Goal: Information Seeking & Learning: Learn about a topic

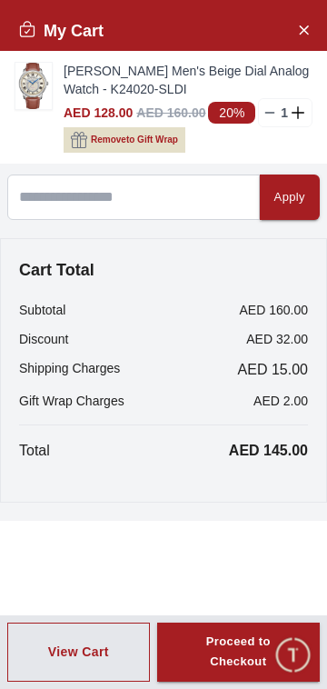
click at [39, 85] on img at bounding box center [33, 86] width 36 height 46
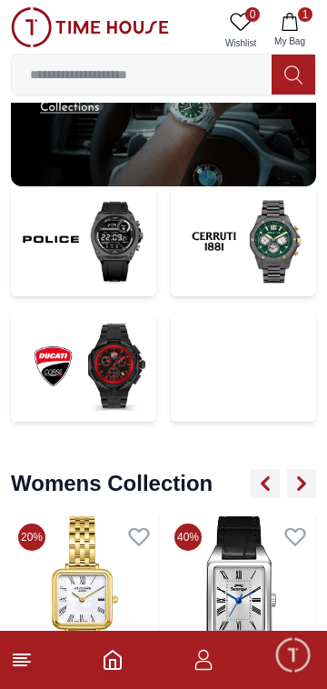
scroll to position [3908, 0]
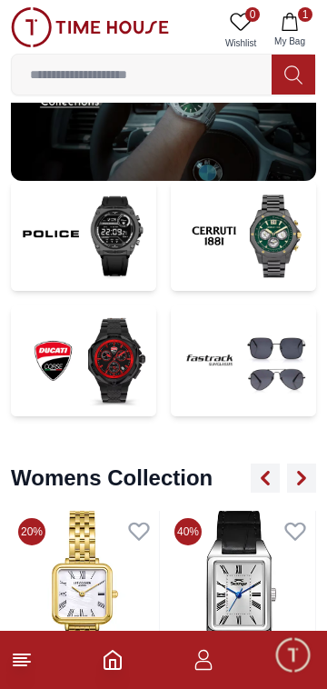
click at [254, 380] on img at bounding box center [243, 360] width 145 height 111
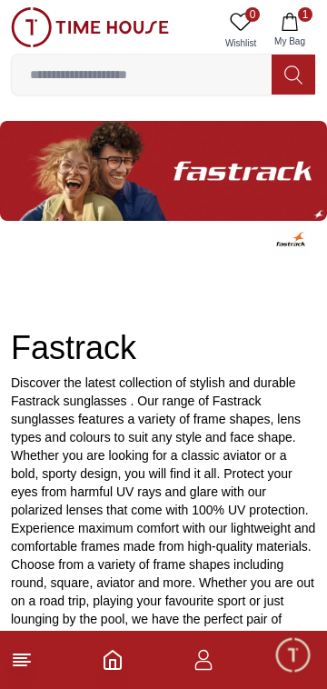
scroll to position [154, 0]
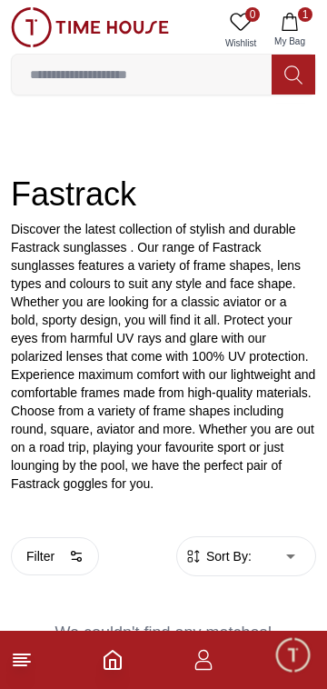
click at [284, 552] on body "100% Genuine products with International Warranty Shop From [GEOGRAPHIC_DATA] |…" at bounding box center [163, 267] width 327 height 842
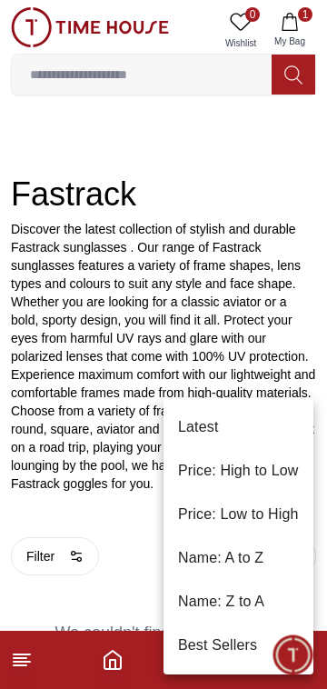
click at [64, 449] on div at bounding box center [163, 344] width 327 height 689
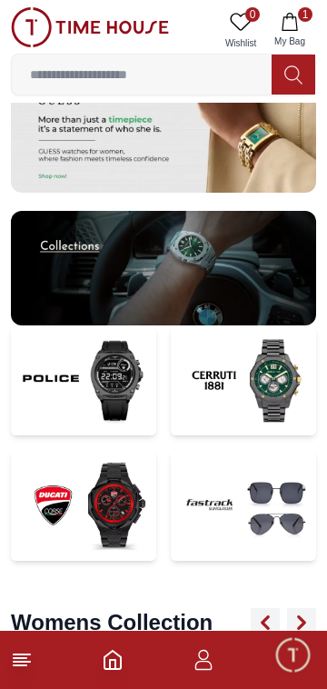
scroll to position [3762, 0]
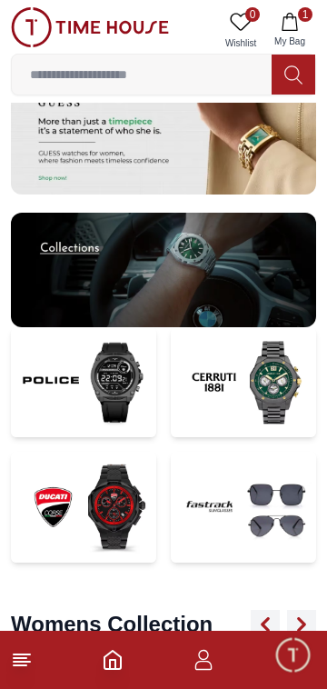
click at [260, 494] on img at bounding box center [243, 507] width 145 height 111
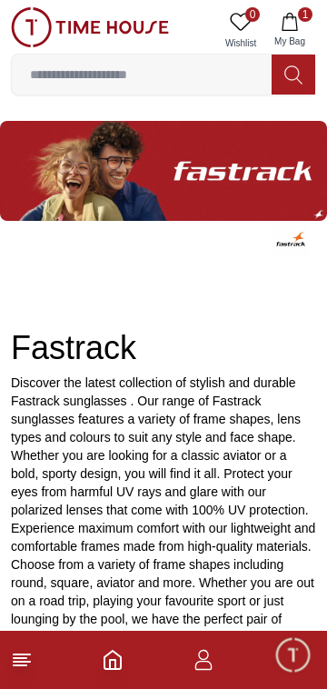
click at [251, 168] on img at bounding box center [163, 171] width 327 height 100
click at [213, 75] on input at bounding box center [142, 74] width 260 height 36
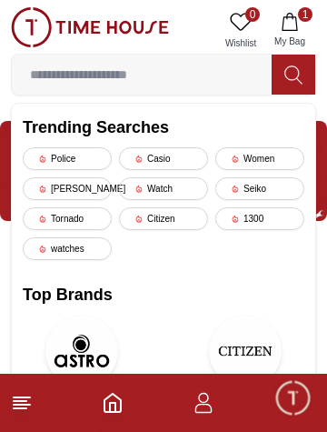
click at [83, 243] on div "watches" at bounding box center [67, 248] width 89 height 23
